Goal: Information Seeking & Learning: Learn about a topic

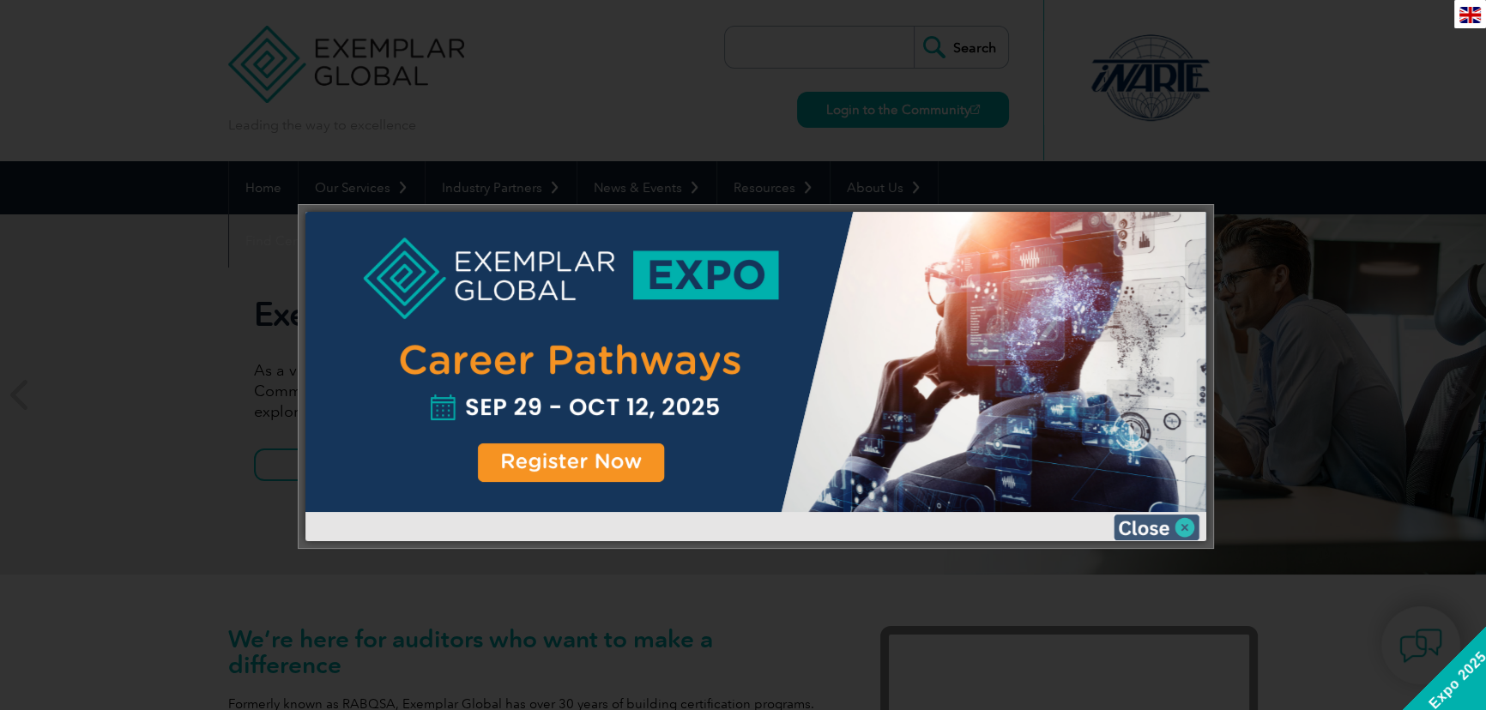
click at [1157, 530] on img at bounding box center [1157, 528] width 86 height 26
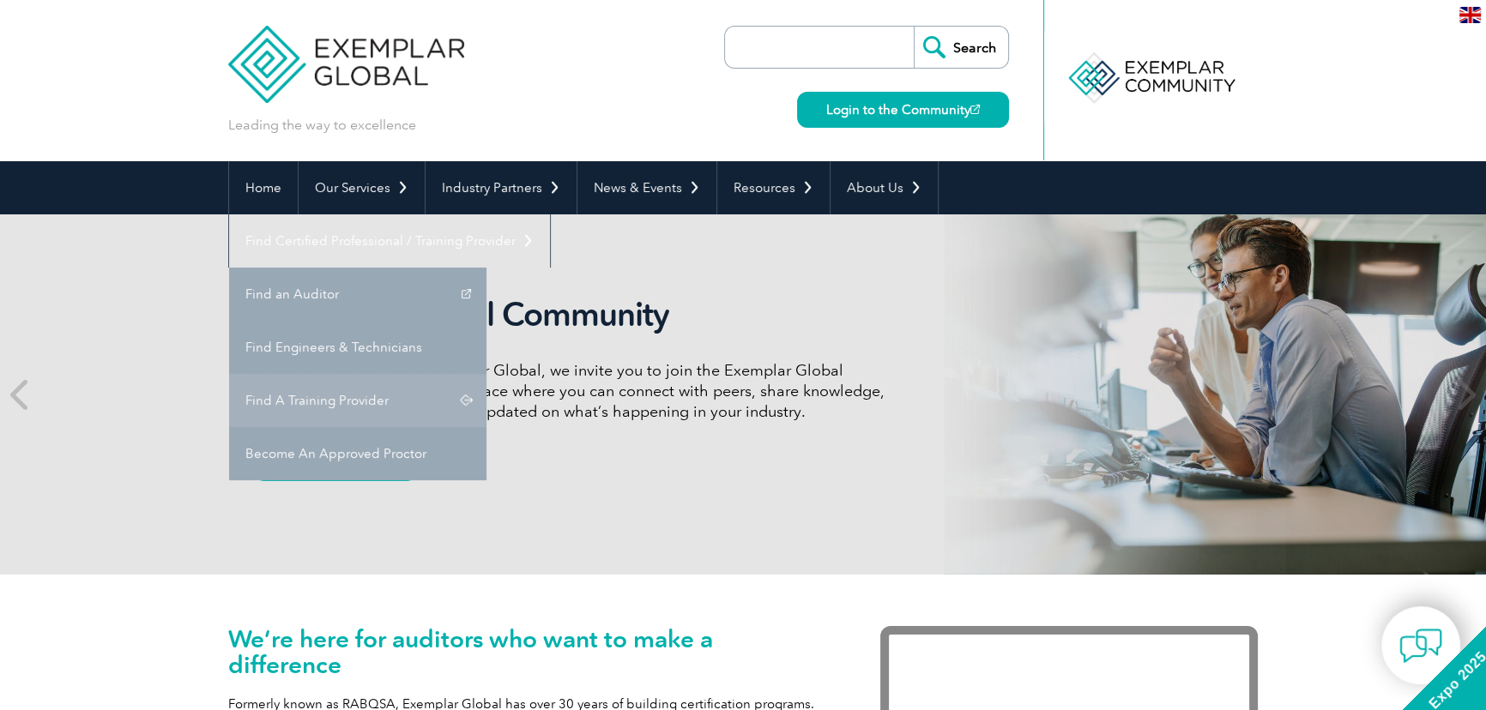
click at [487, 374] on link "Find A Training Provider" at bounding box center [357, 400] width 257 height 53
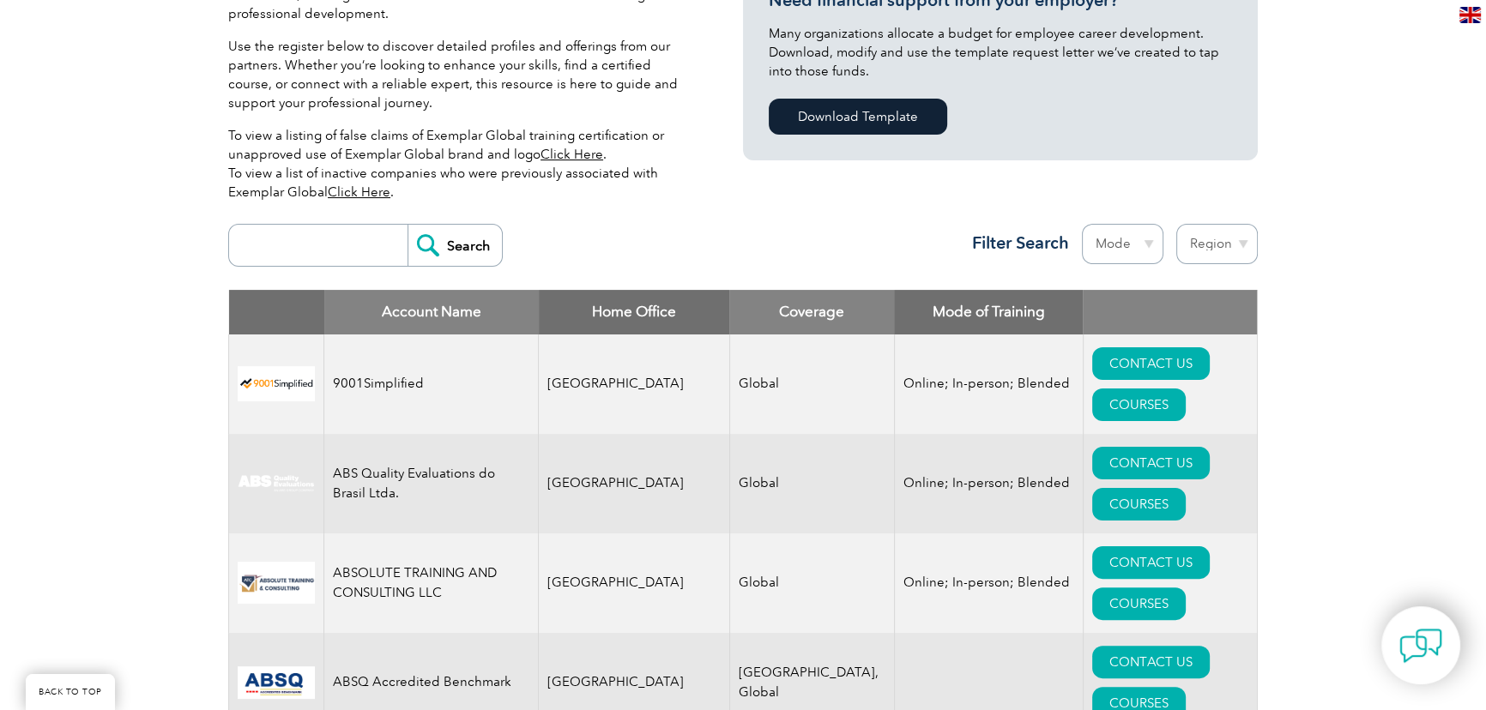
scroll to position [468, 0]
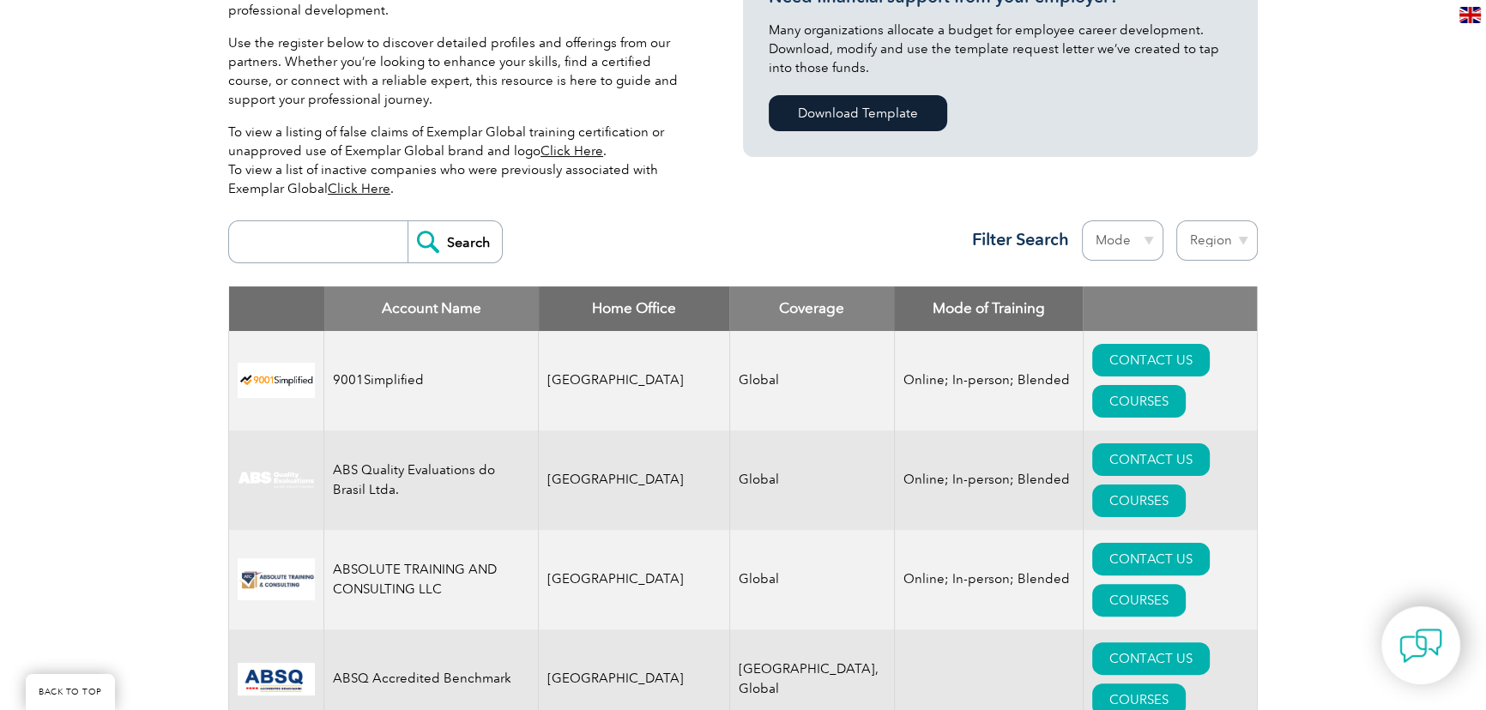
click at [275, 233] on input "search" at bounding box center [323, 241] width 170 height 41
type input "industrial"
click at [455, 240] on input "Search" at bounding box center [455, 241] width 94 height 41
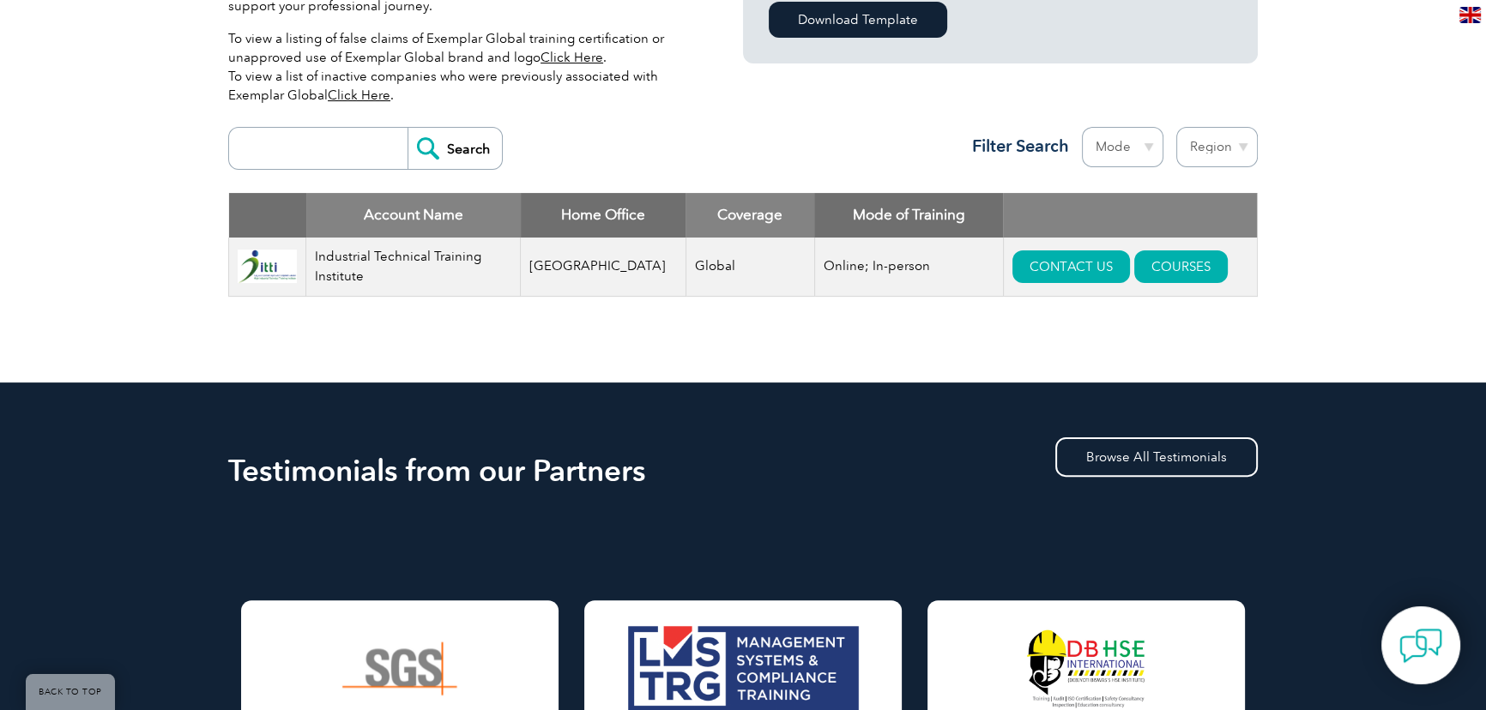
scroll to position [546, 0]
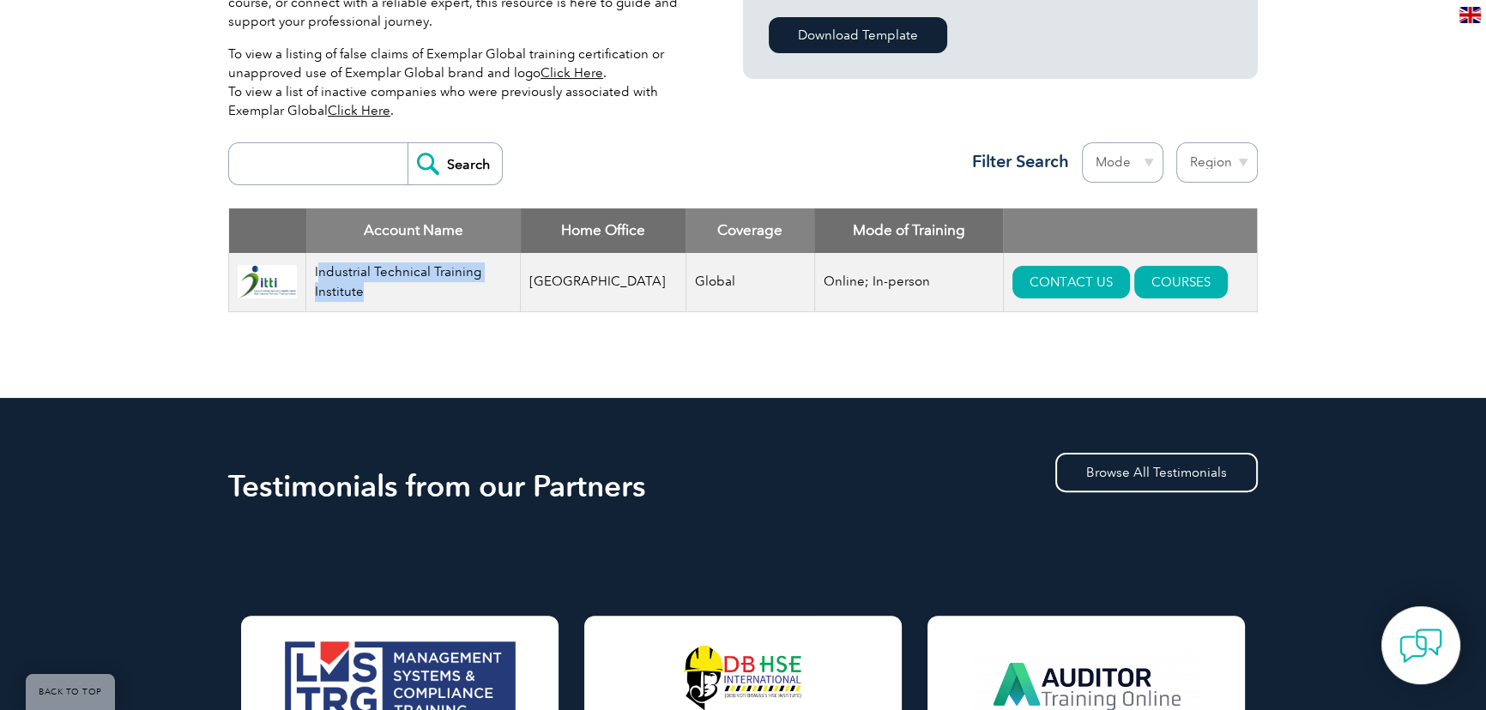
drag, startPoint x: 320, startPoint y: 266, endPoint x: 420, endPoint y: 291, distance: 102.6
click at [420, 291] on td "Industrial Technical Training Institute" at bounding box center [413, 282] width 215 height 59
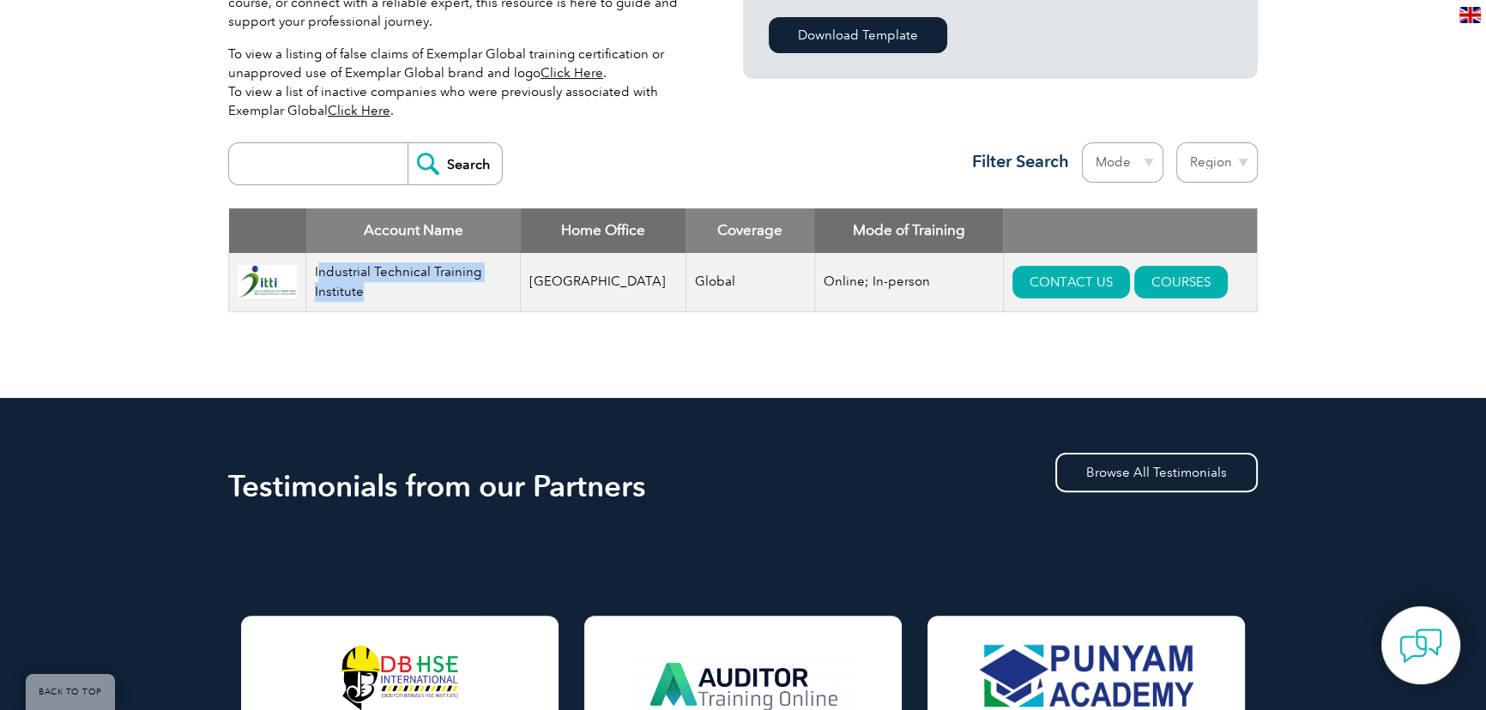
click at [428, 292] on td "Industrial Technical Training Institute" at bounding box center [413, 282] width 215 height 59
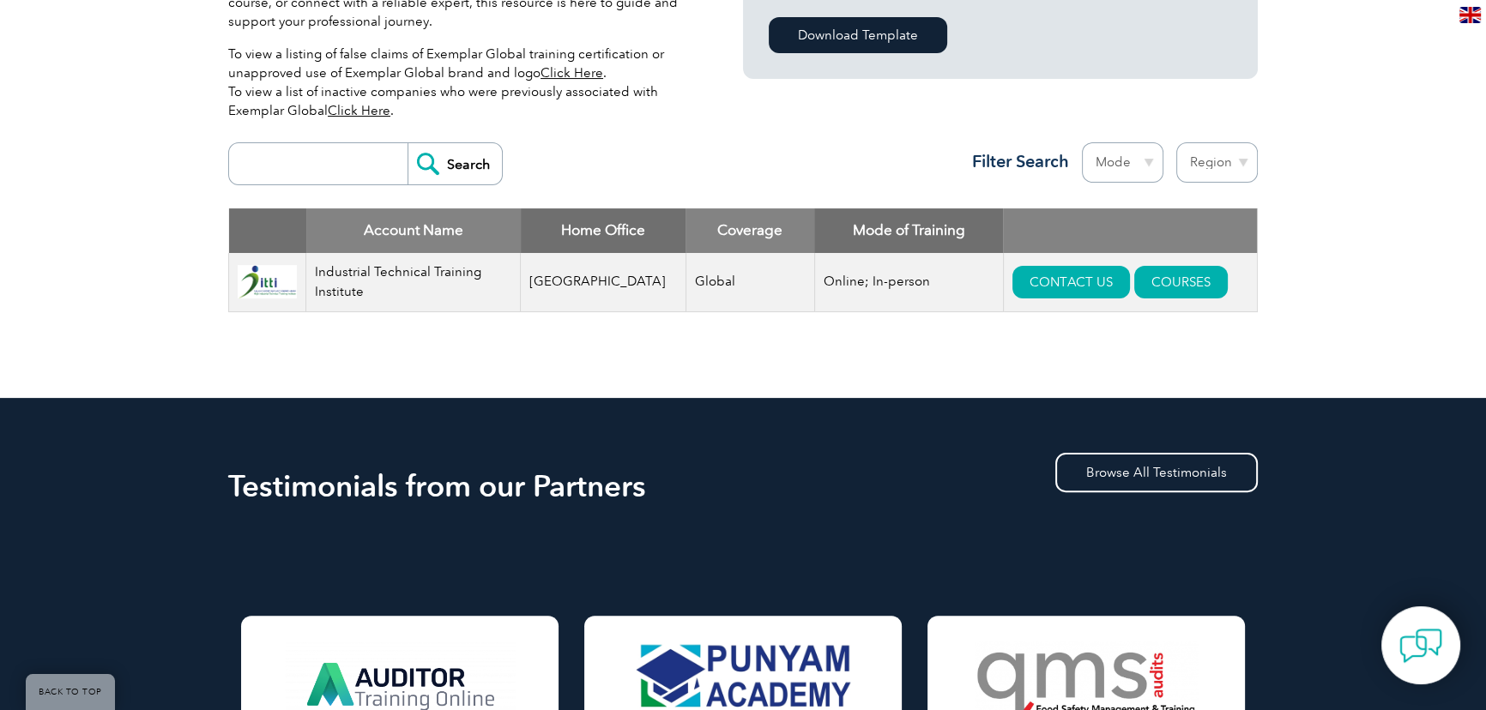
click at [1247, 160] on select "Region Australia Bahrain Bangladesh Brazil Canada Colombia Dominican Republic E…" at bounding box center [1217, 162] width 82 height 40
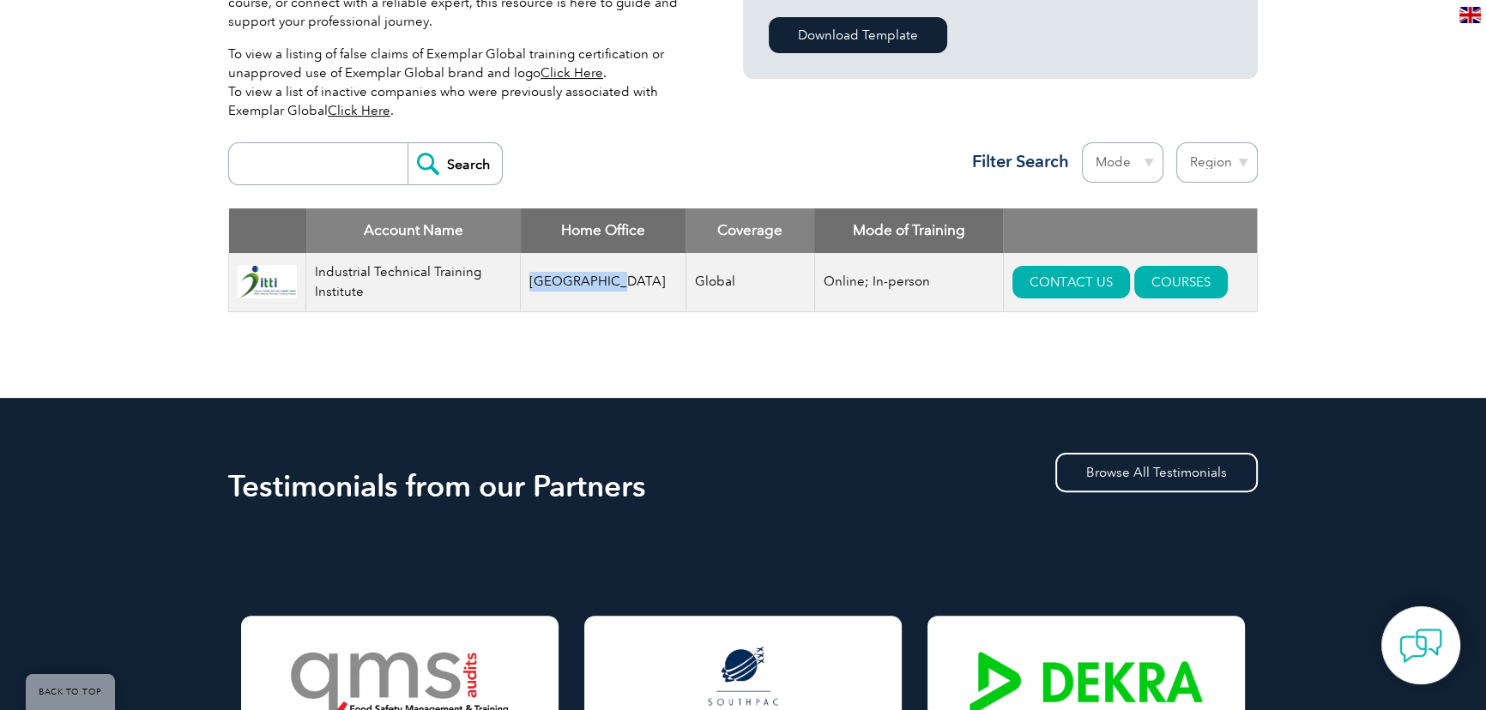
drag, startPoint x: 533, startPoint y: 278, endPoint x: 627, endPoint y: 276, distance: 94.4
click at [627, 276] on td "[GEOGRAPHIC_DATA]" at bounding box center [604, 282] width 166 height 59
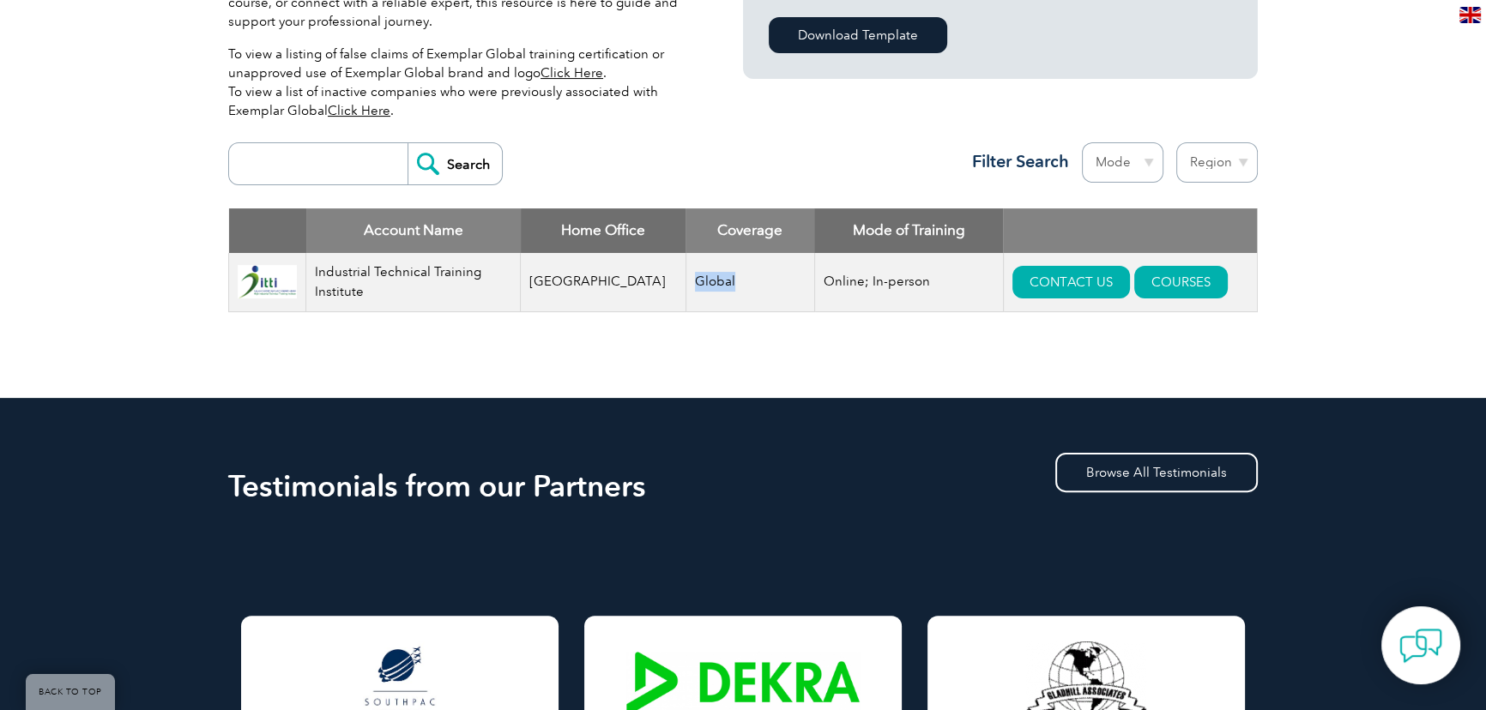
drag, startPoint x: 657, startPoint y: 279, endPoint x: 737, endPoint y: 287, distance: 80.2
click at [737, 287] on td "Global" at bounding box center [750, 282] width 129 height 59
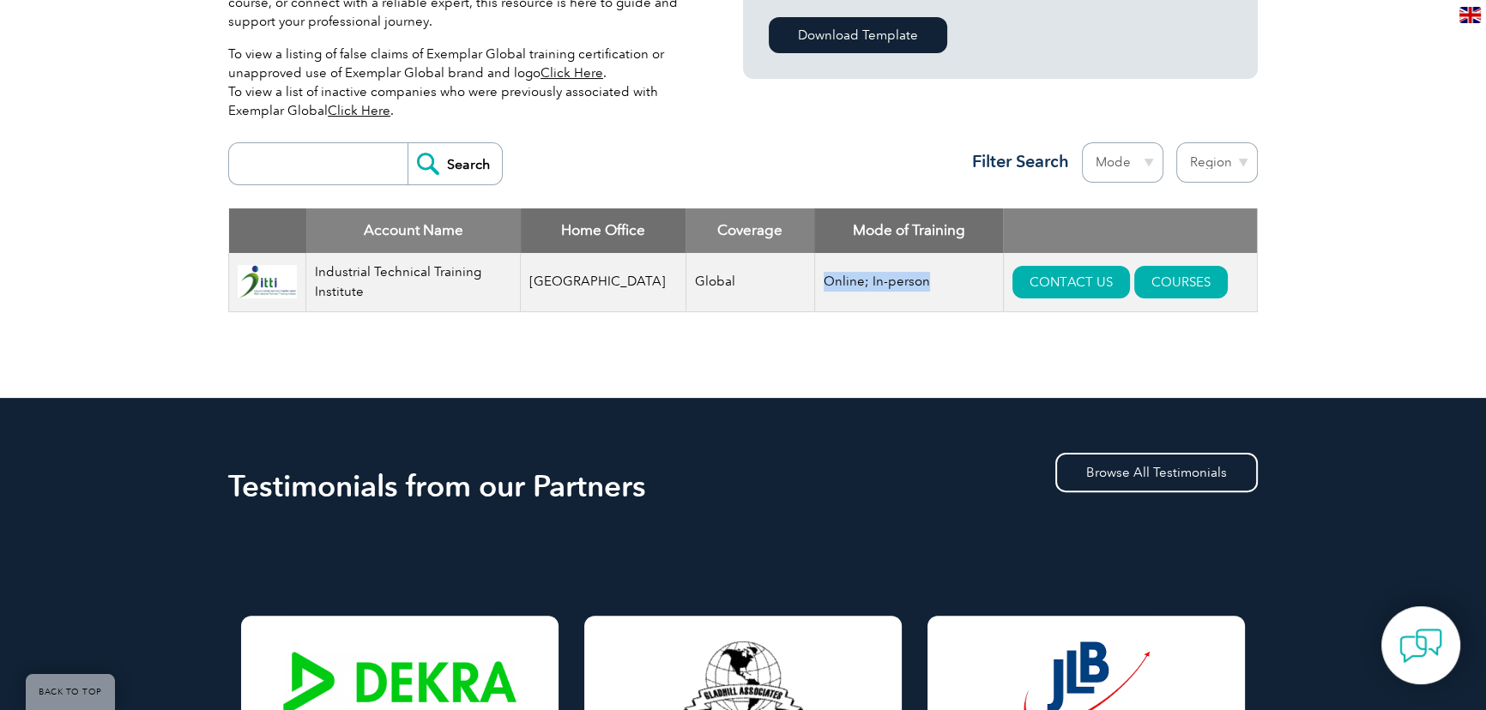
drag, startPoint x: 782, startPoint y: 278, endPoint x: 887, endPoint y: 283, distance: 105.7
click at [887, 283] on td "Online; In-person" at bounding box center [908, 282] width 189 height 59
click at [1244, 160] on select "Region Australia Bahrain Bangladesh Brazil Canada Colombia Dominican Republic E…" at bounding box center [1217, 162] width 82 height 40
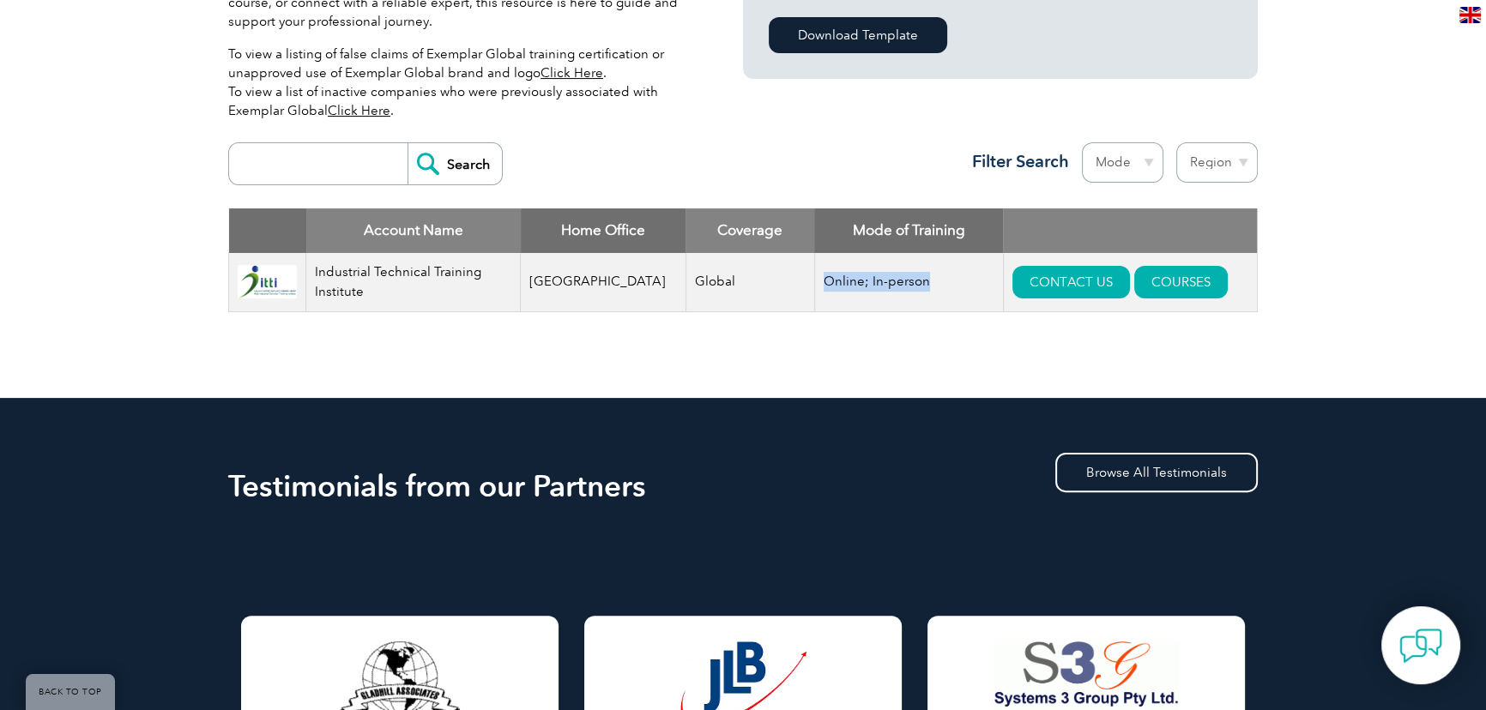
select select "[GEOGRAPHIC_DATA]"
click at [1176, 142] on select "Region Australia Bahrain Bangladesh Brazil Canada Colombia Dominican Republic E…" at bounding box center [1217, 162] width 82 height 40
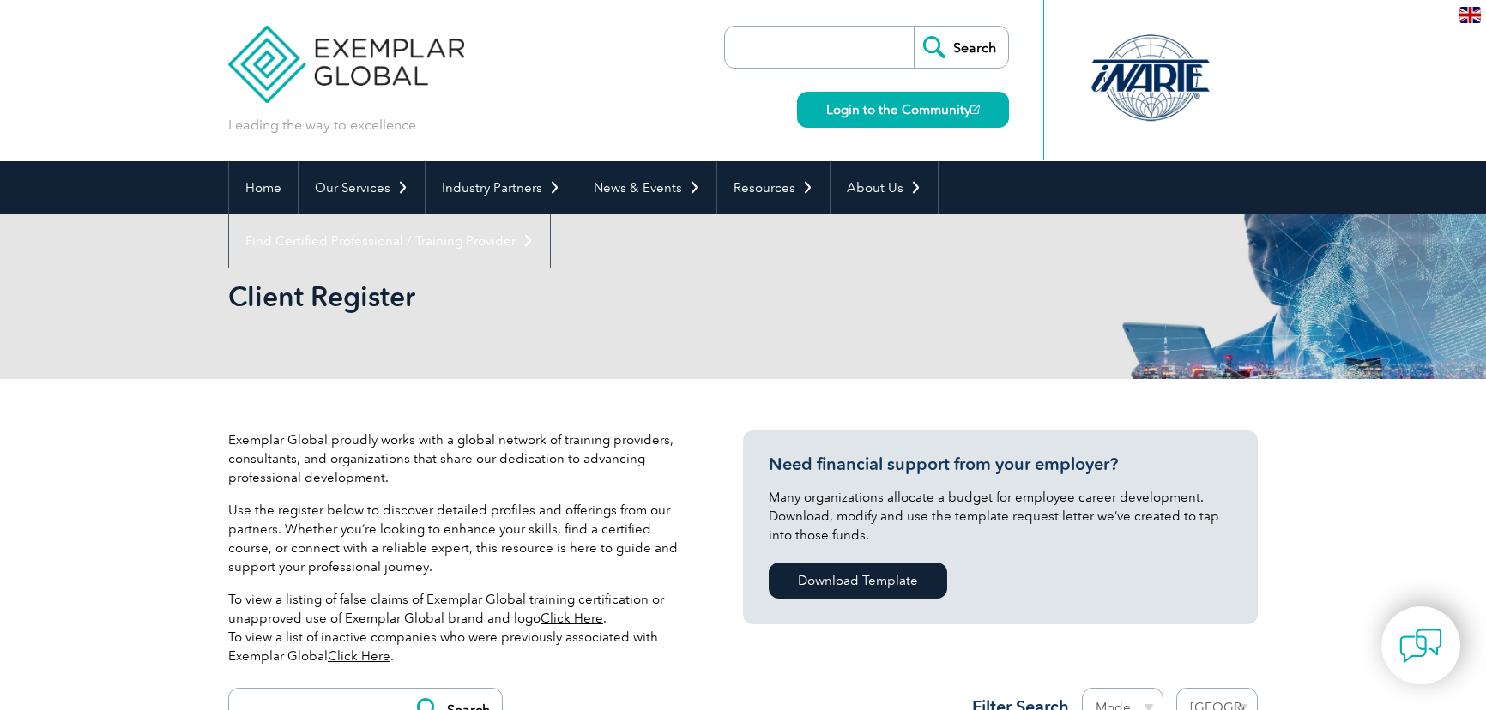
select select "[GEOGRAPHIC_DATA]"
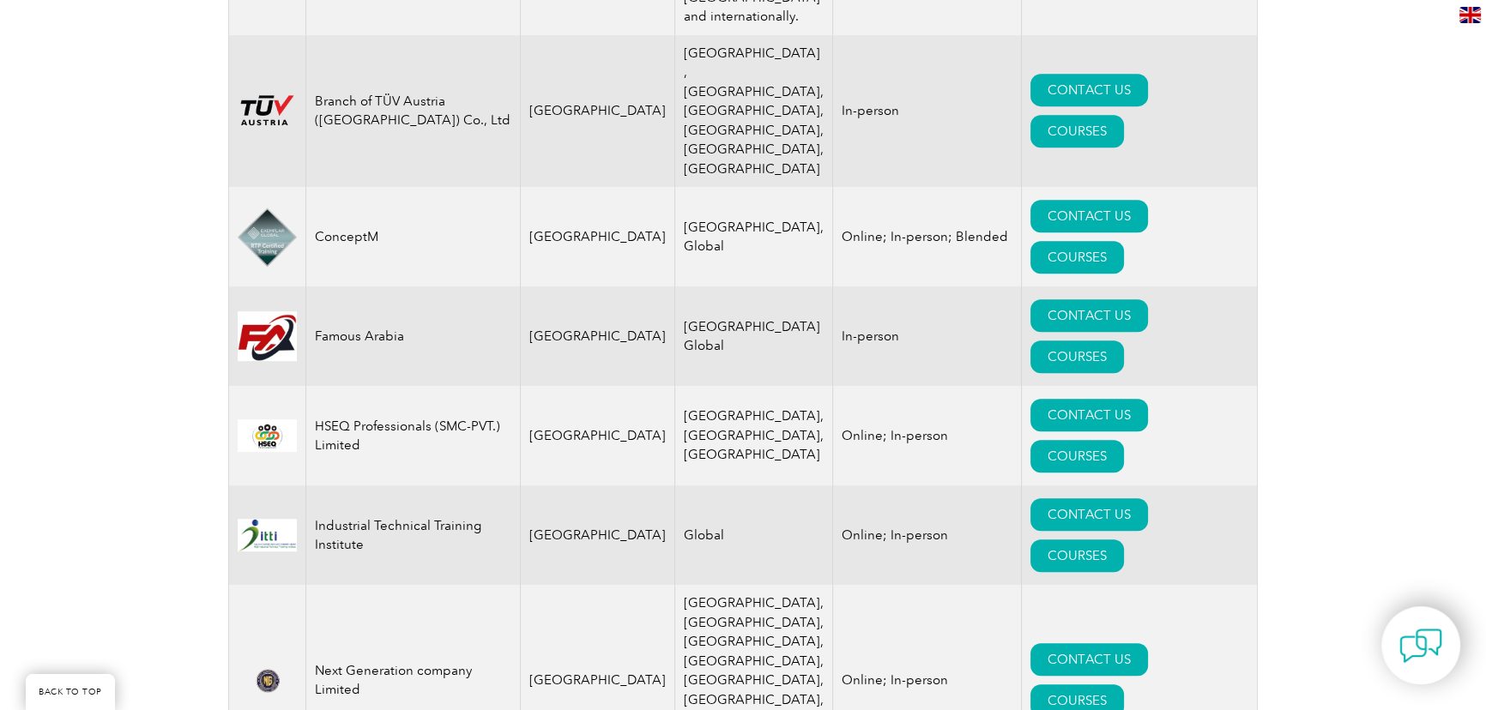
scroll to position [1013, 0]
drag, startPoint x: 393, startPoint y: 479, endPoint x: 332, endPoint y: 463, distance: 62.8
click at [332, 485] on td "Industrial Technical Training Institute" at bounding box center [413, 535] width 215 height 100
click at [394, 485] on td "Industrial Technical Training Institute" at bounding box center [413, 535] width 215 height 100
click at [639, 485] on td "[GEOGRAPHIC_DATA]" at bounding box center [598, 535] width 154 height 100
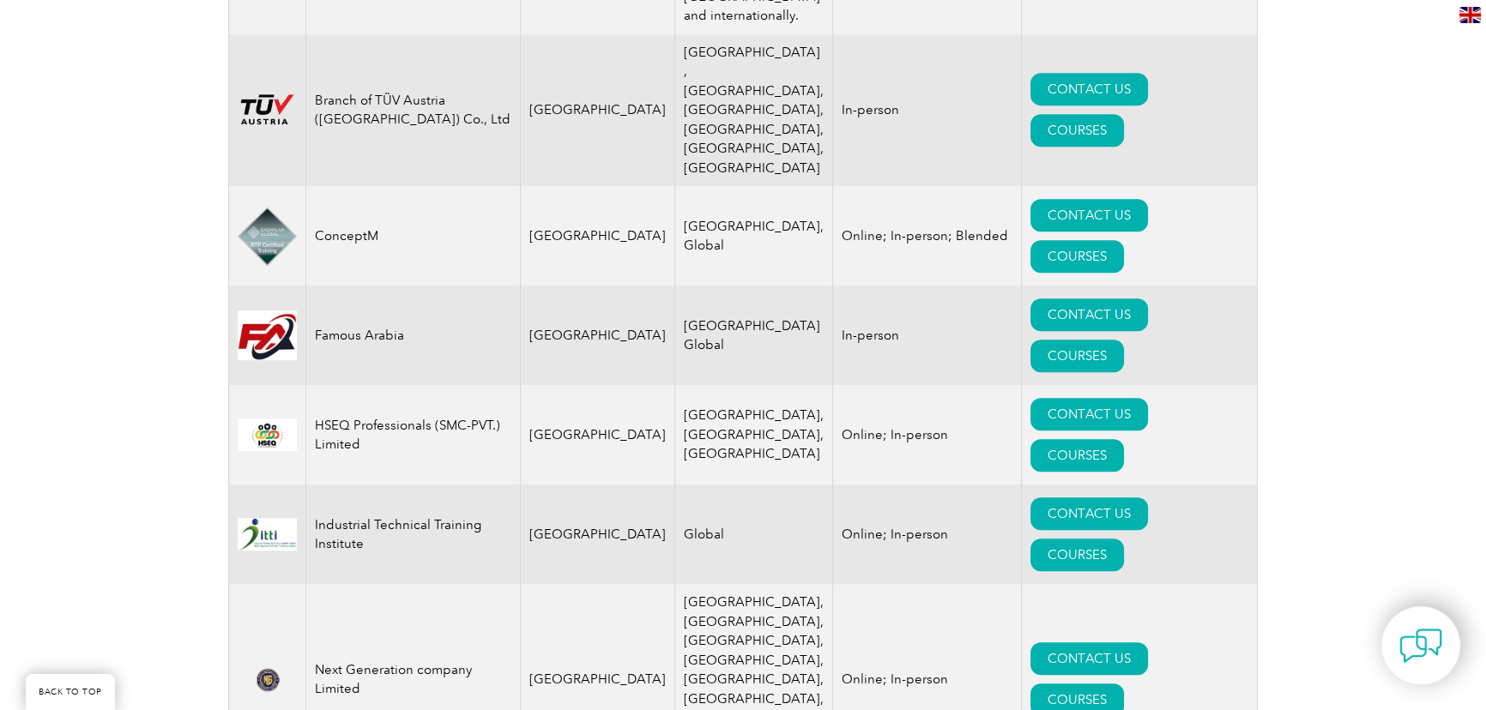
click at [833, 485] on td "Online; In-person" at bounding box center [927, 535] width 189 height 100
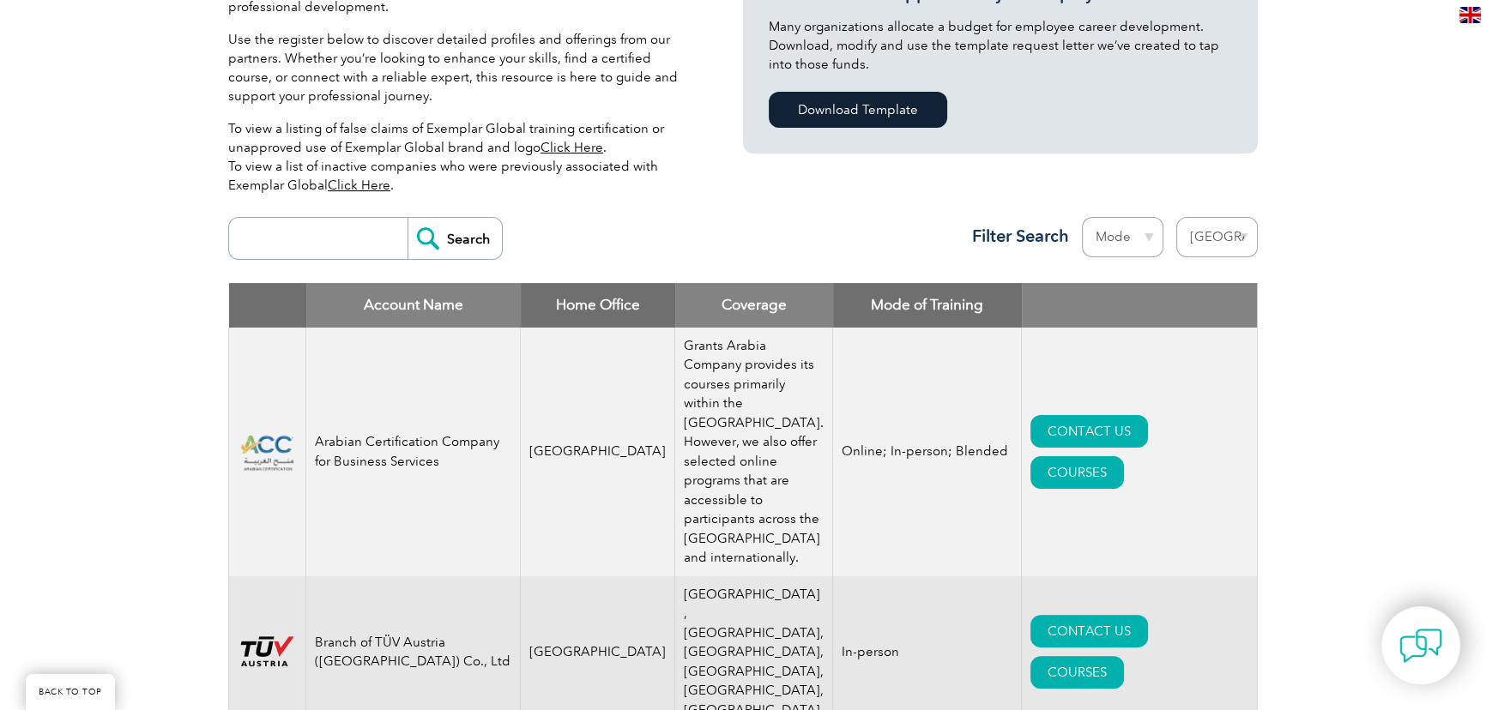
scroll to position [311, 0]
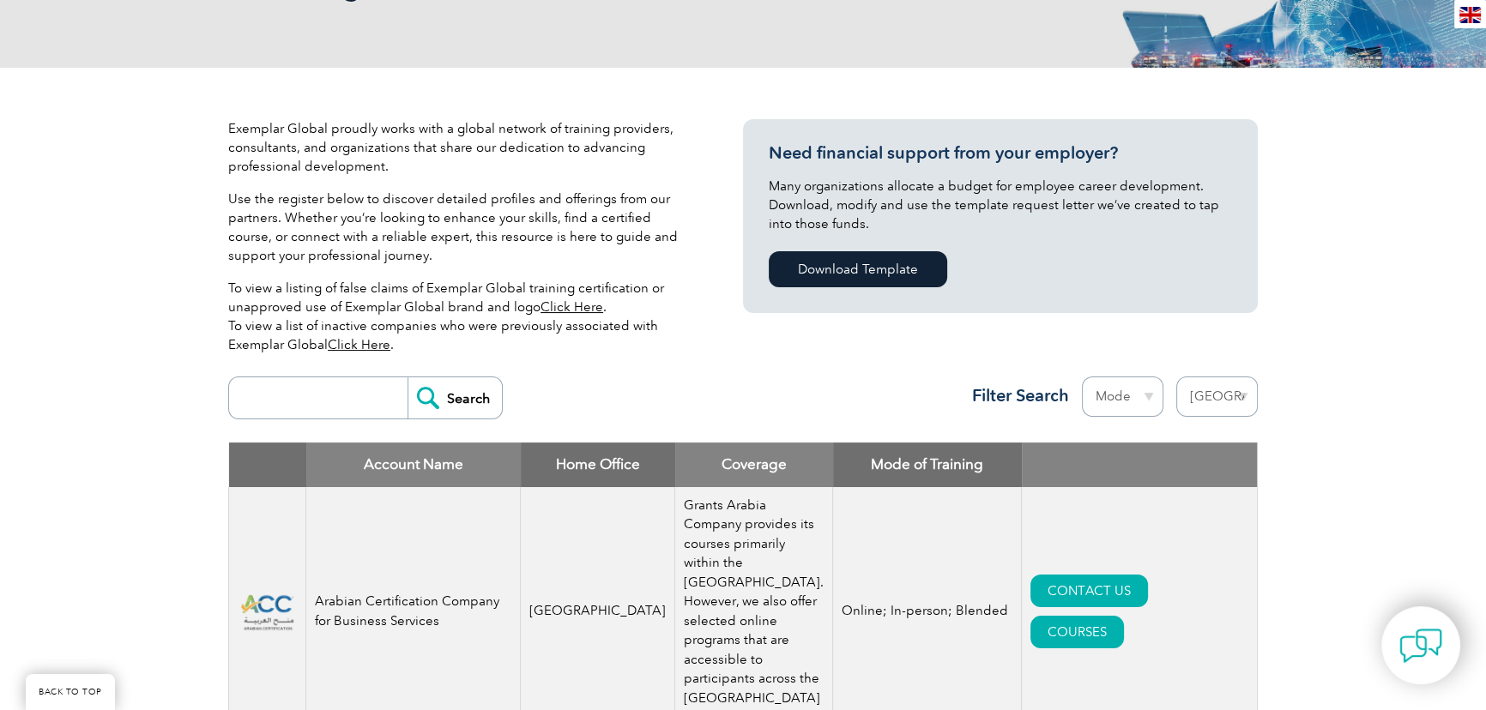
click at [1115, 388] on select "Mode Online In-person Blended" at bounding box center [1123, 397] width 82 height 40
select select "Blended"
click at [1082, 377] on select "Mode Online In-person Blended" at bounding box center [1123, 397] width 82 height 40
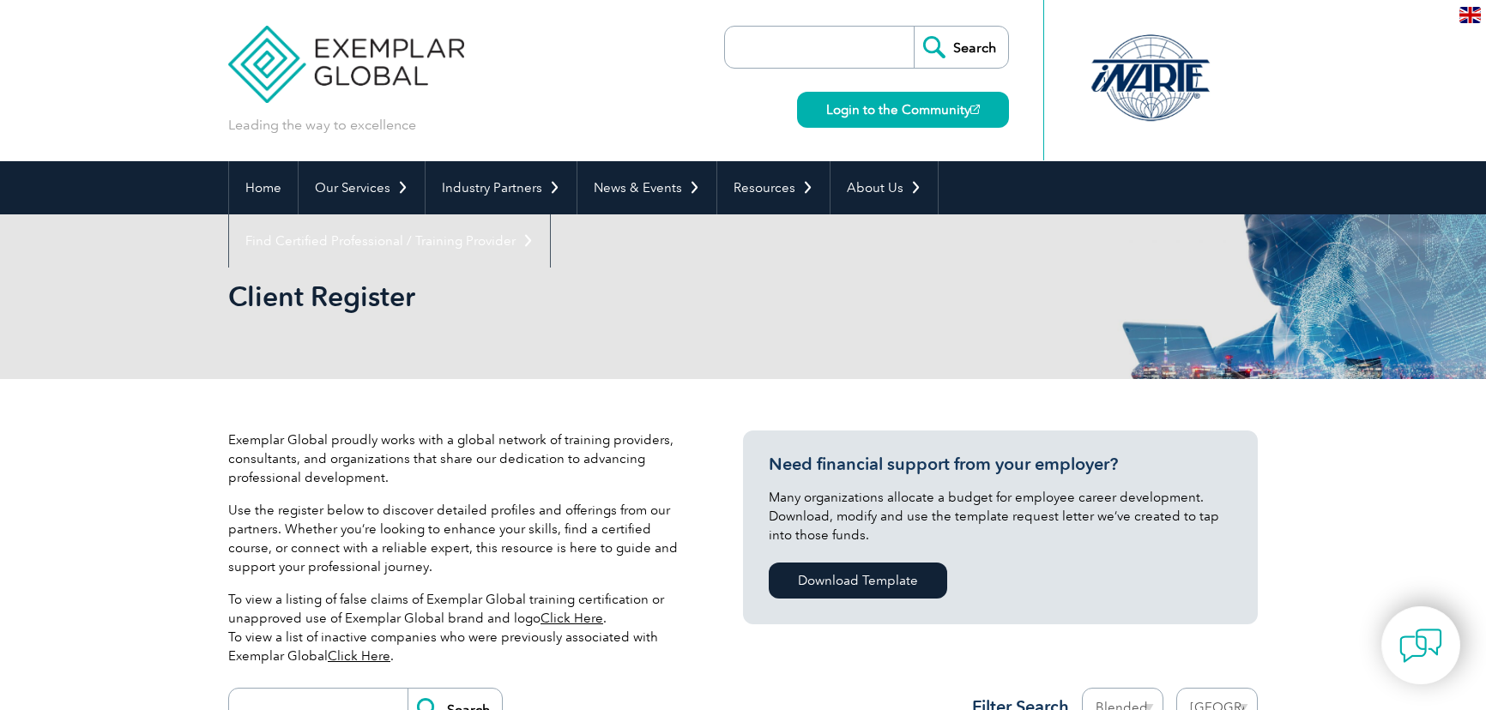
select select "[GEOGRAPHIC_DATA]"
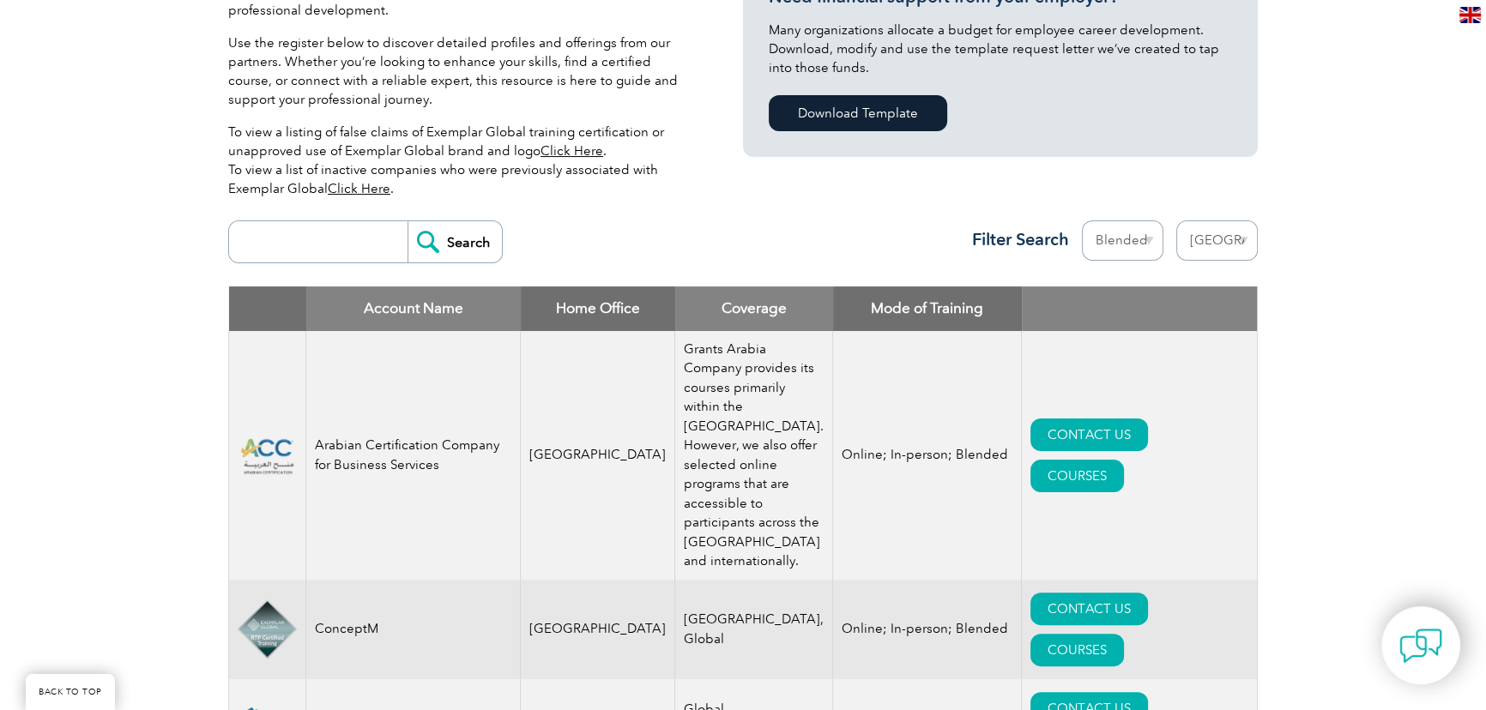
scroll to position [233, 0]
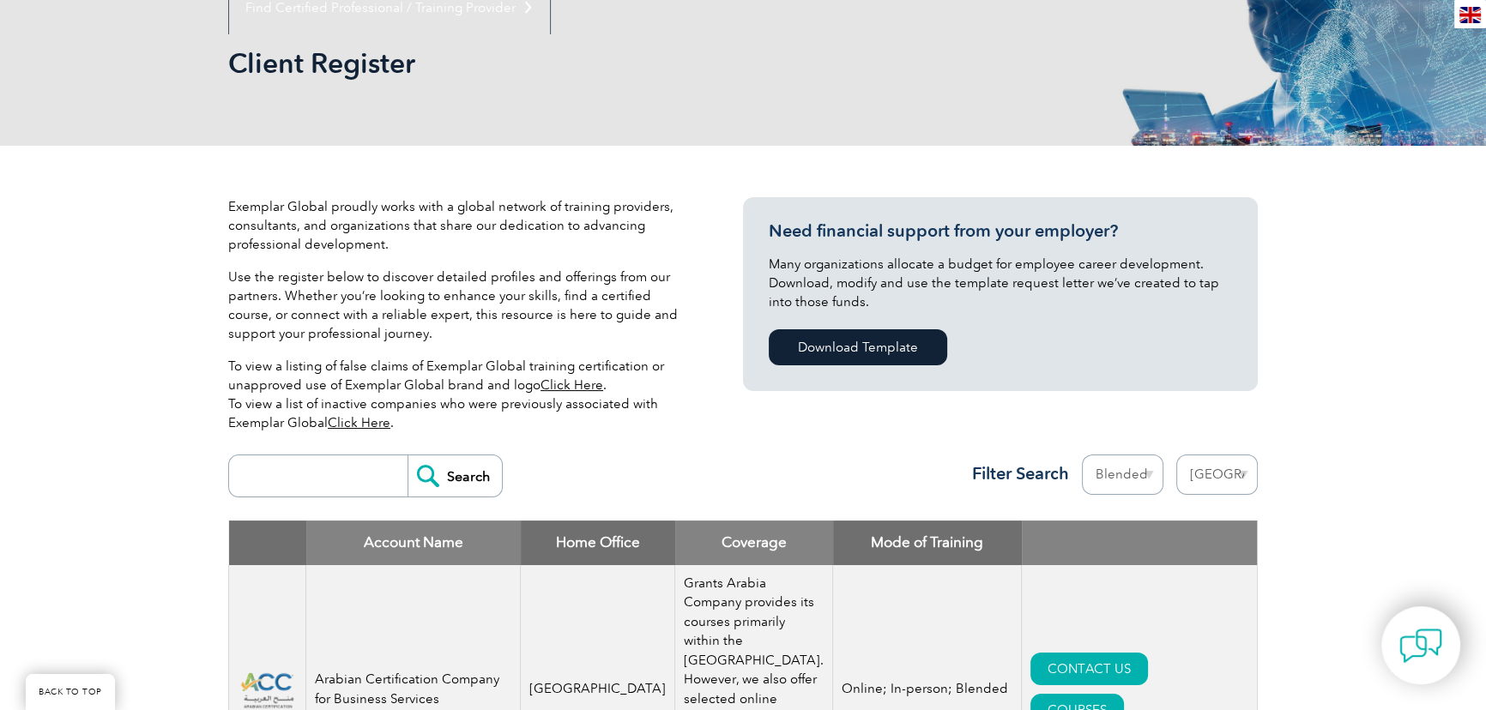
click at [1137, 465] on select "Mode Online In-person Blended" at bounding box center [1123, 475] width 82 height 40
select select "Online"
click at [1082, 455] on select "Mode Online In-person Blended" at bounding box center [1123, 475] width 82 height 40
click at [1304, 456] on div "Exemplar Global proudly works with a global network of training providers, cons…" at bounding box center [743, 718] width 1486 height 1145
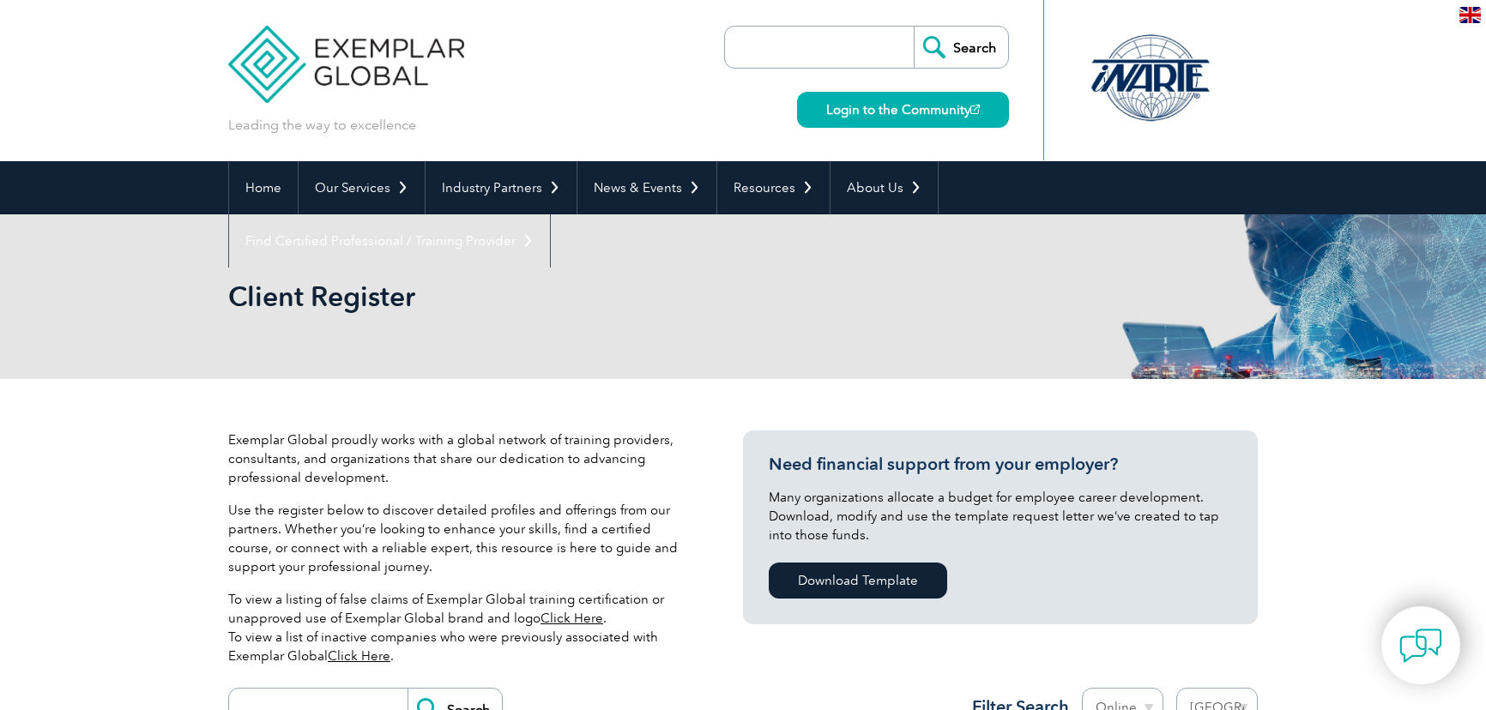
select select "[GEOGRAPHIC_DATA]"
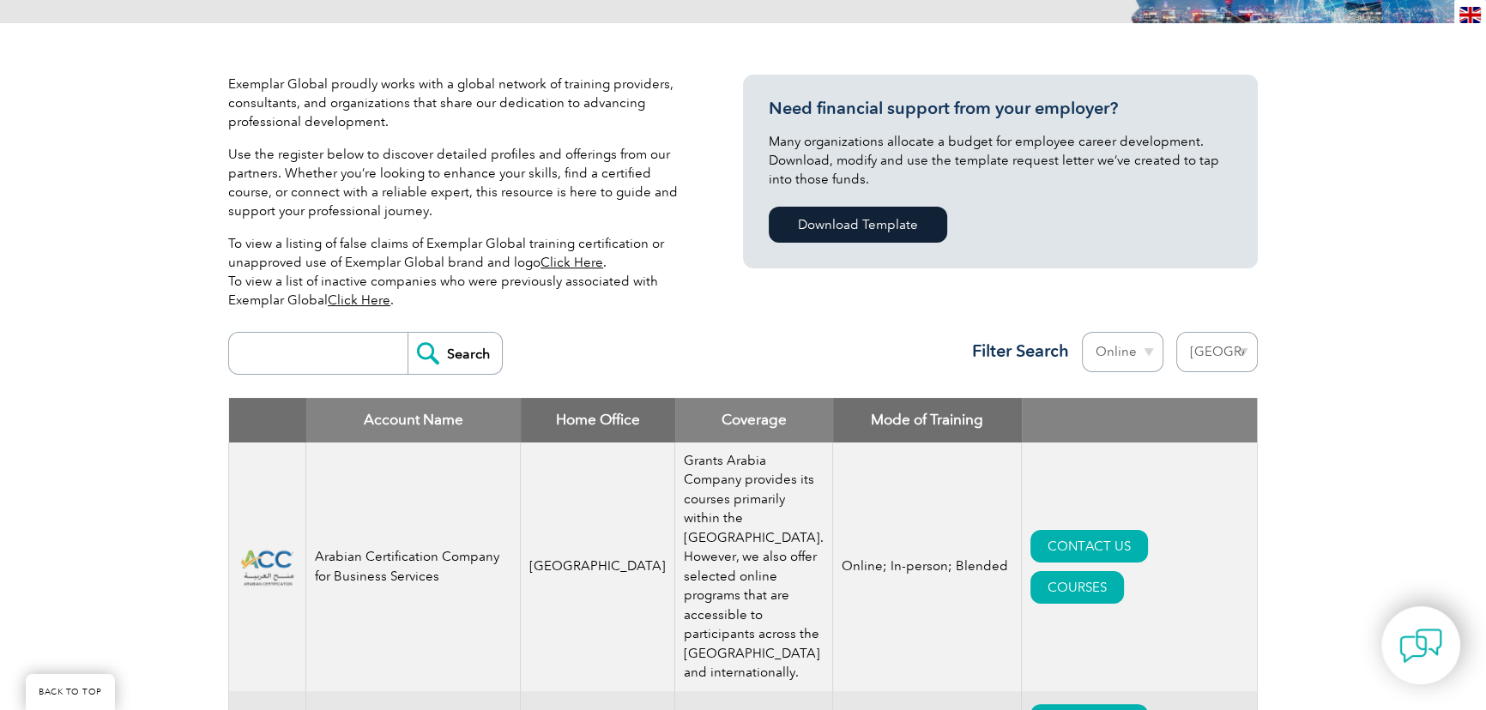
scroll to position [390, 0]
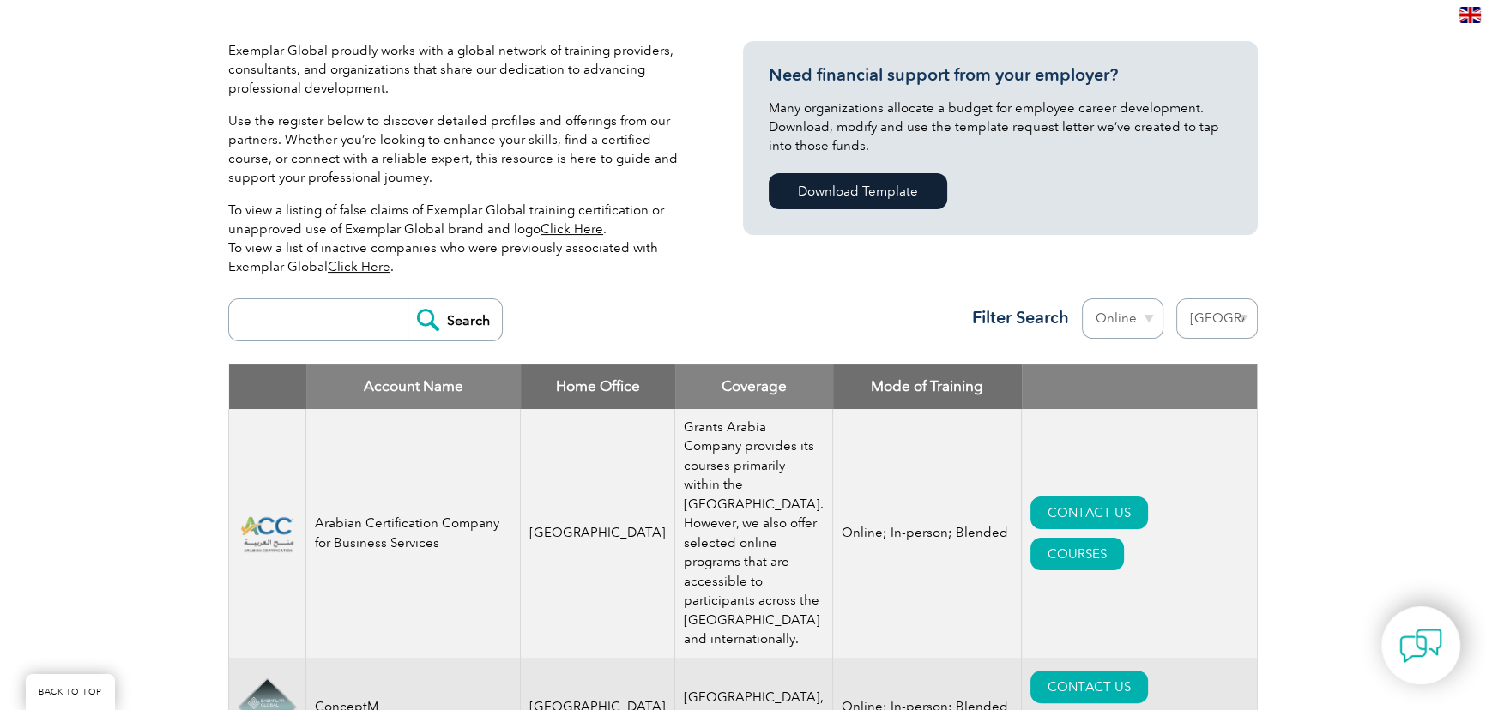
click at [1124, 314] on select "Mode Online In-person Blended" at bounding box center [1123, 319] width 82 height 40
select select "In-person"
click at [1082, 299] on select "Mode Online In-person Blended" at bounding box center [1123, 319] width 82 height 40
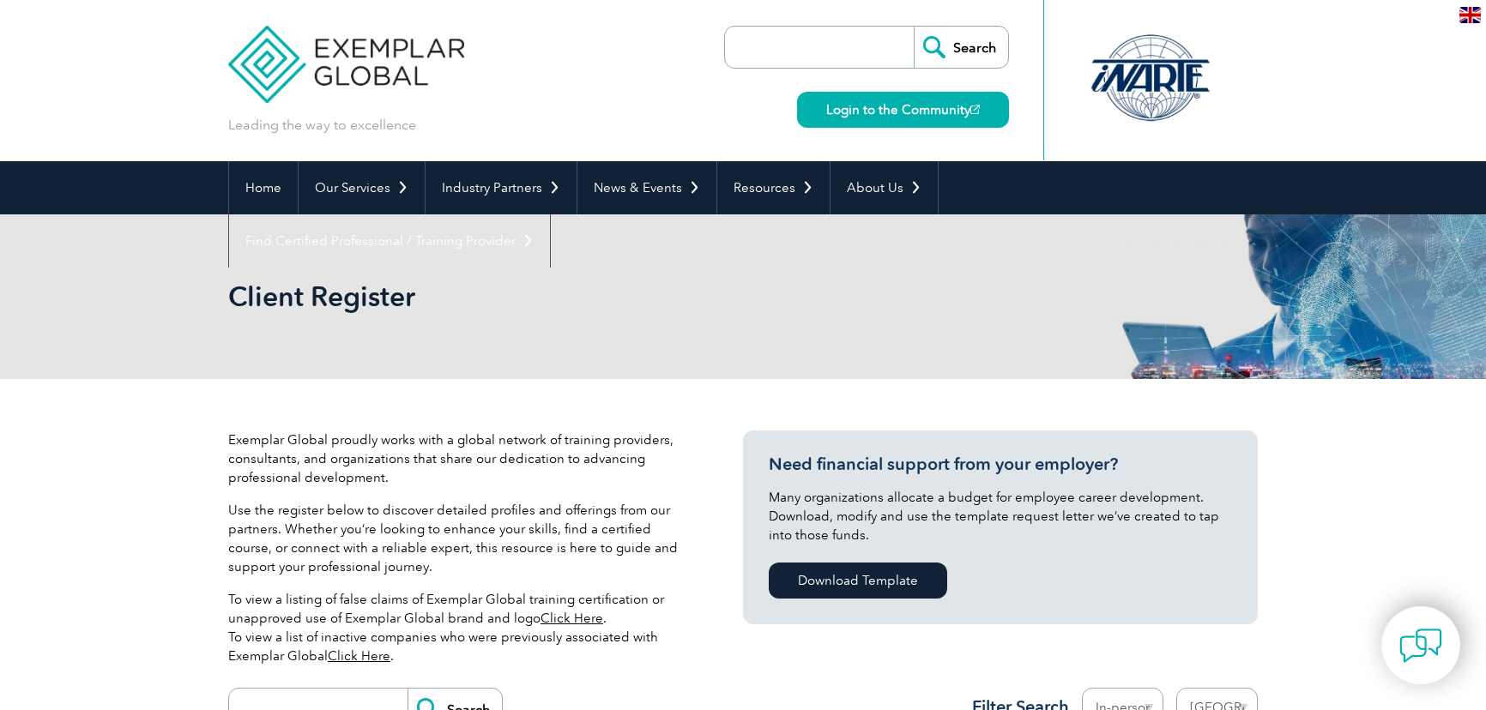
select select "[GEOGRAPHIC_DATA]"
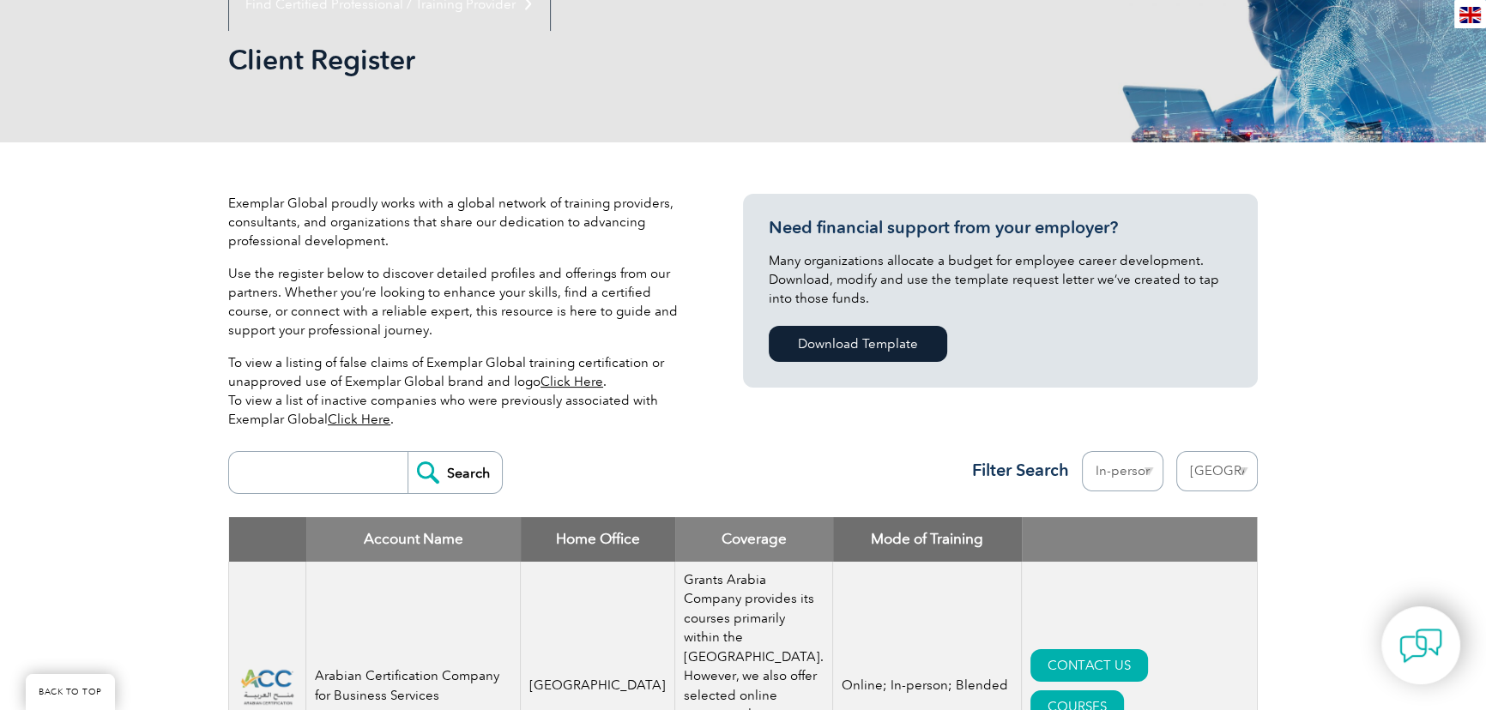
scroll to position [233, 0]
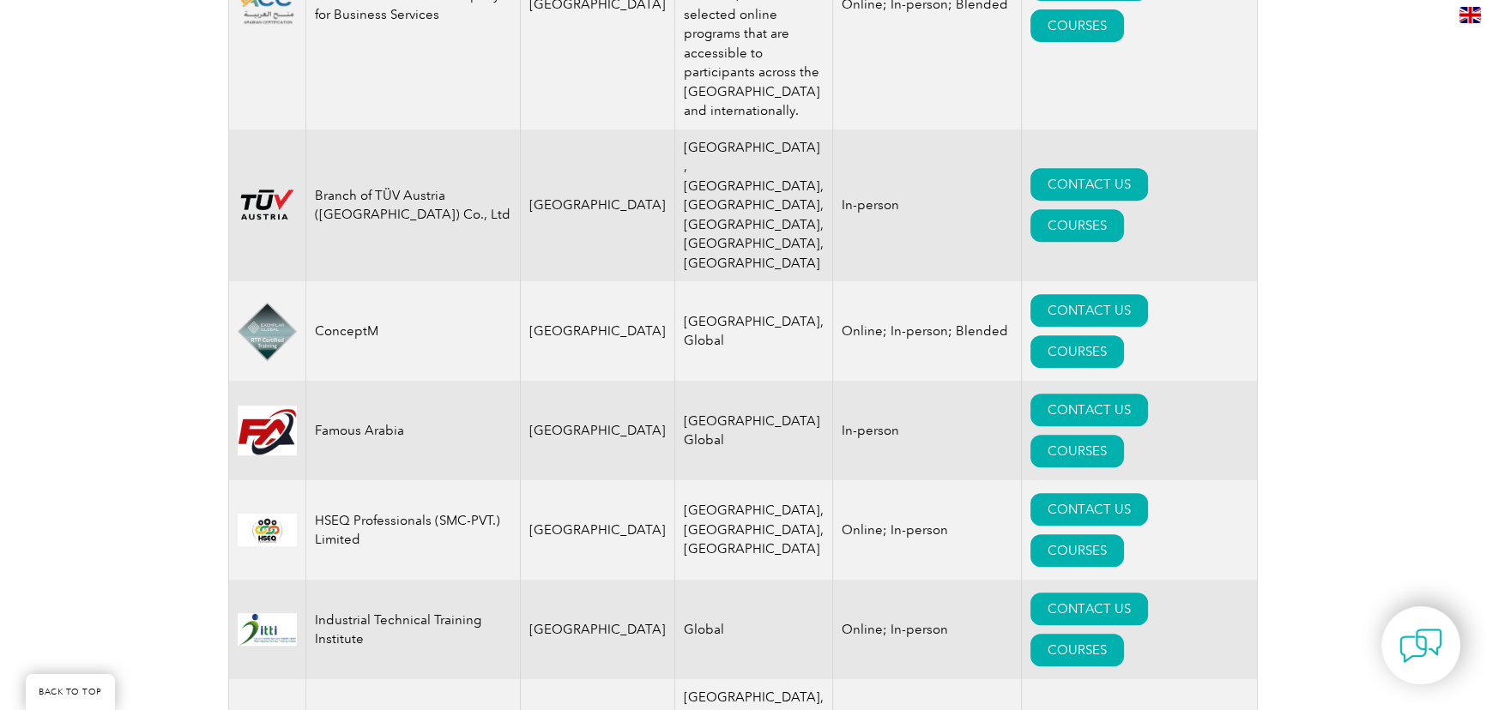
scroll to position [1091, 0]
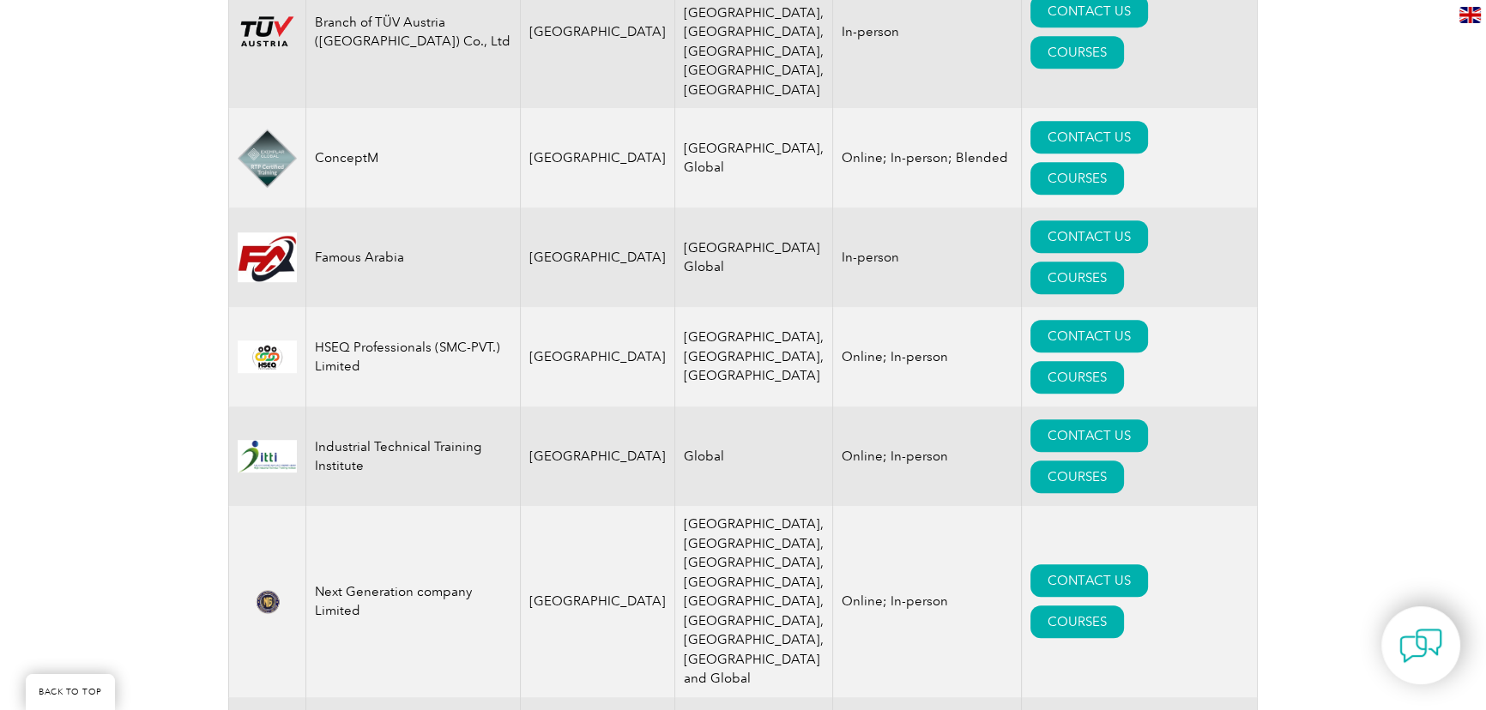
click at [283, 440] on img at bounding box center [267, 456] width 59 height 33
click at [282, 440] on img at bounding box center [267, 456] width 59 height 33
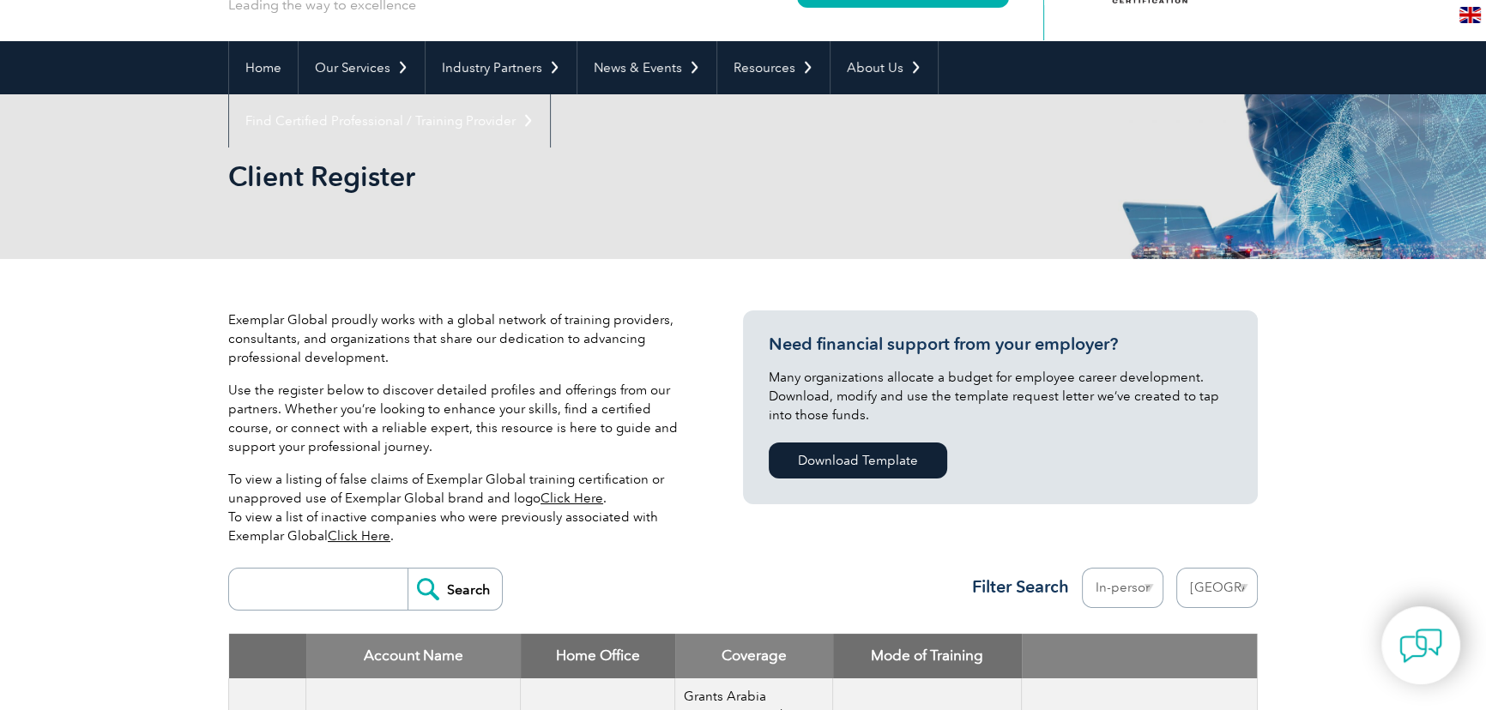
scroll to position [0, 0]
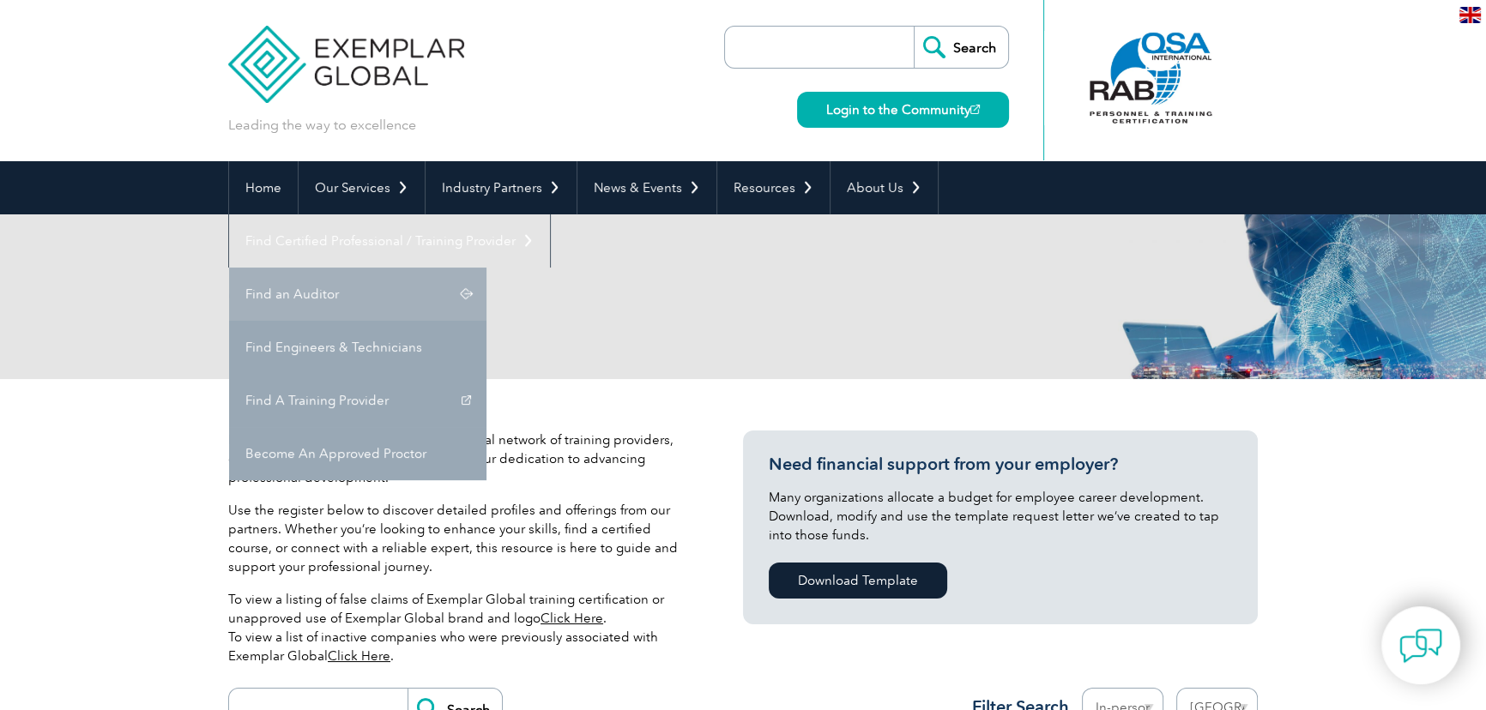
click at [487, 268] on link "Find an Auditor" at bounding box center [357, 294] width 257 height 53
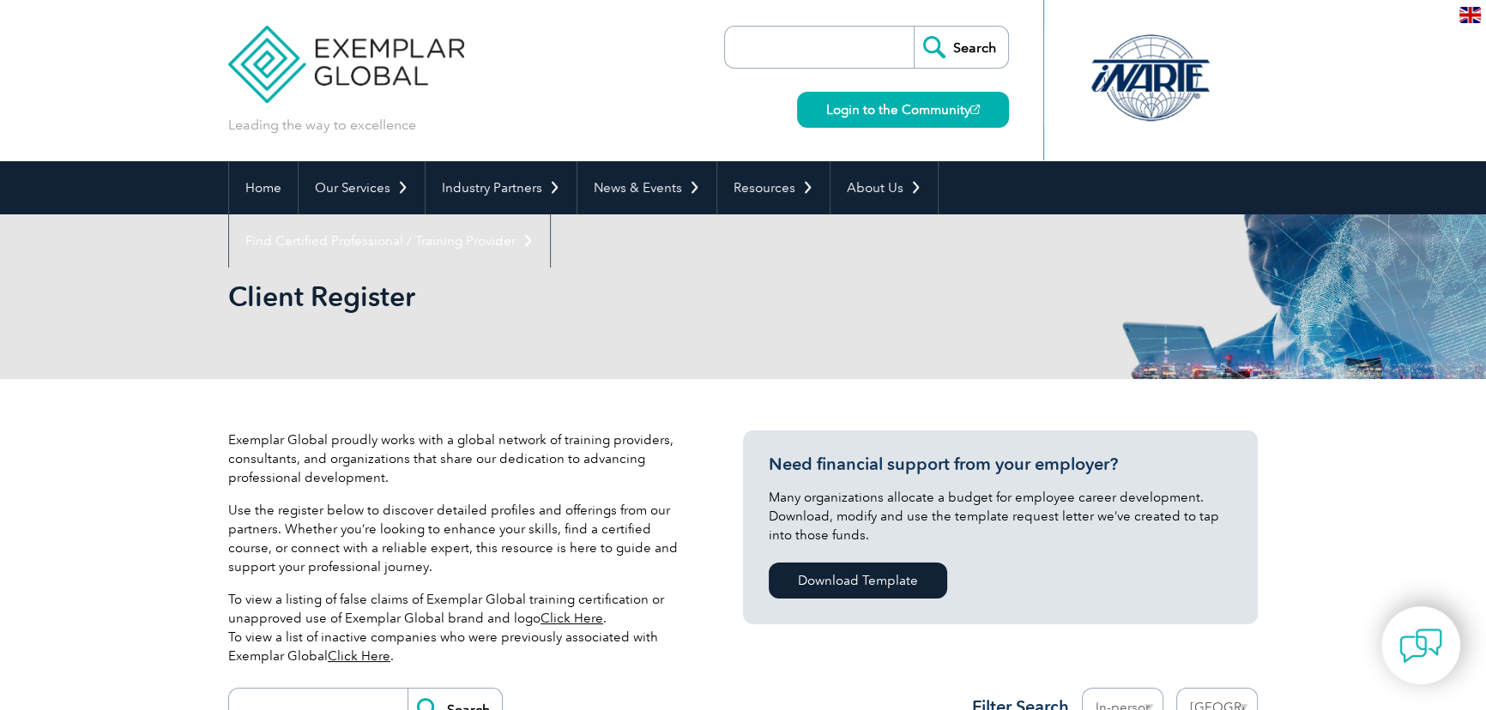
click at [823, 311] on div "Client Register" at bounding box center [743, 297] width 1030 height 165
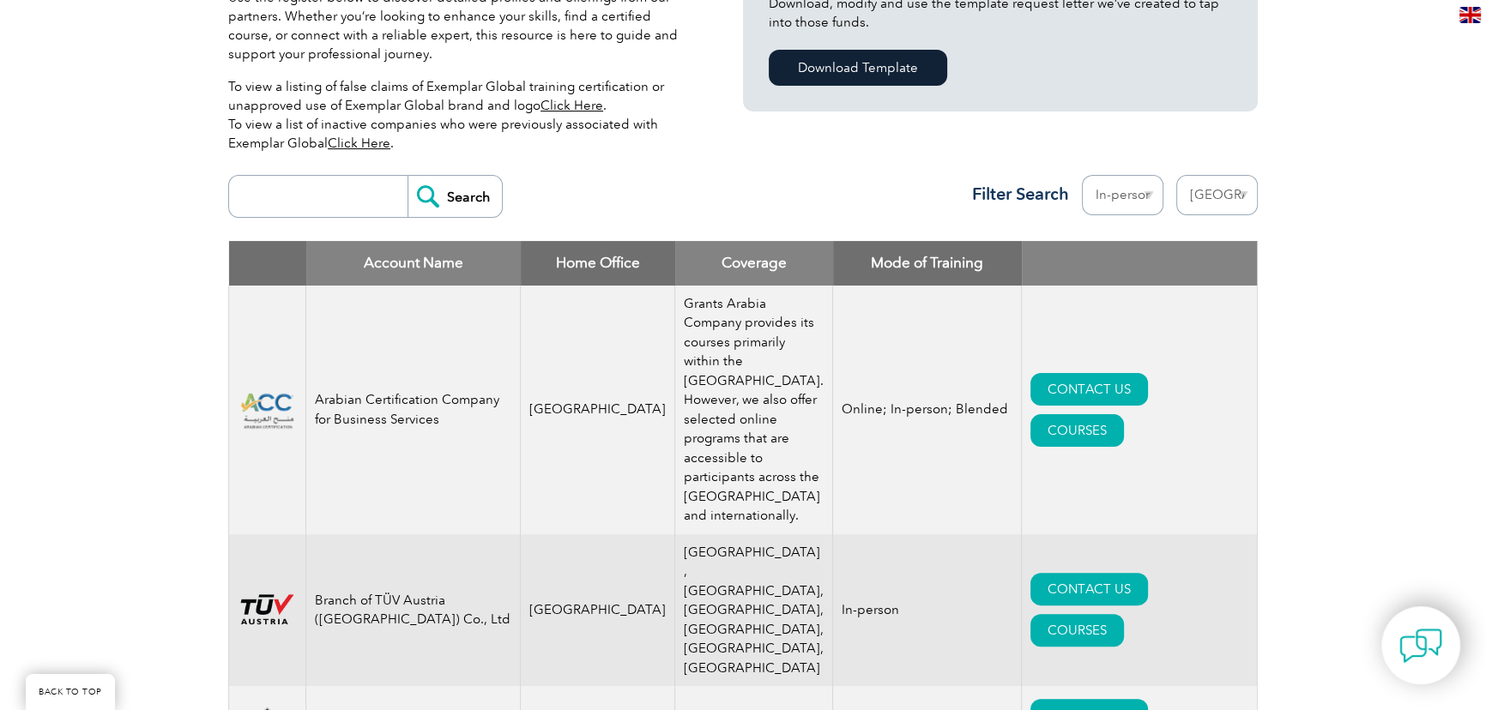
scroll to position [311, 0]
